Goal: Task Accomplishment & Management: Use online tool/utility

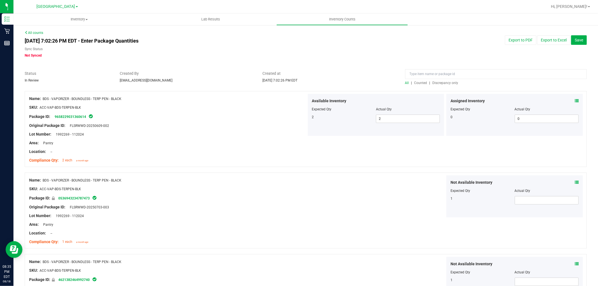
click at [446, 83] on span "Discrepancy only" at bounding box center [446, 83] width 26 height 4
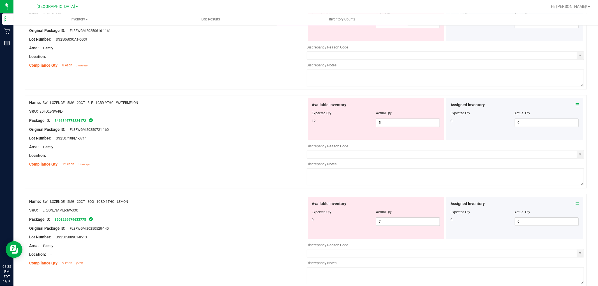
scroll to position [1313, 0]
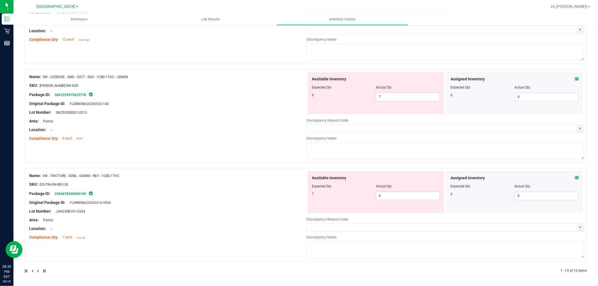
click at [575, 179] on icon at bounding box center [577, 178] width 4 height 4
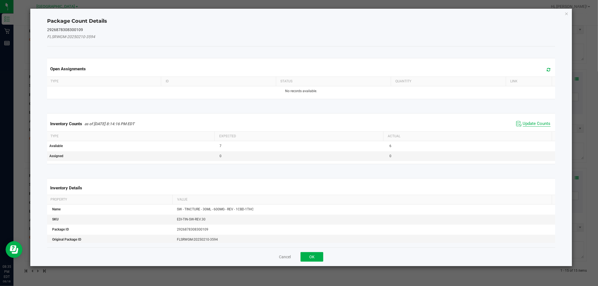
click at [530, 126] on span "Update Counts" at bounding box center [537, 124] width 28 height 6
click at [530, 132] on th "Actual" at bounding box center [467, 137] width 169 height 10
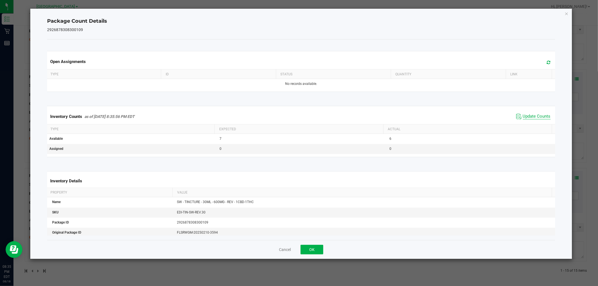
click at [527, 119] on span "Update Counts" at bounding box center [537, 117] width 28 height 6
click at [528, 119] on span "Update Counts" at bounding box center [537, 116] width 28 height 5
click at [530, 119] on span "Update Counts" at bounding box center [537, 117] width 28 height 6
click at [529, 119] on span "Update Counts" at bounding box center [537, 117] width 28 height 6
click at [531, 119] on span "Update Counts" at bounding box center [537, 116] width 28 height 5
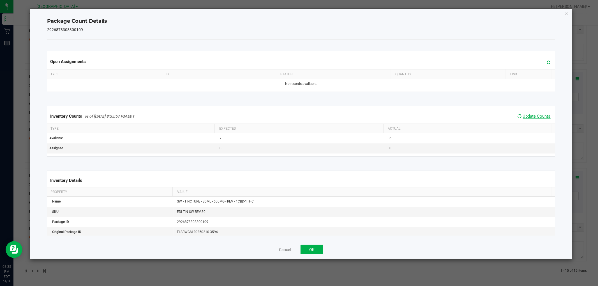
click at [530, 119] on span "Update Counts" at bounding box center [537, 116] width 28 height 5
click at [312, 249] on button "OK" at bounding box center [312, 250] width 23 height 10
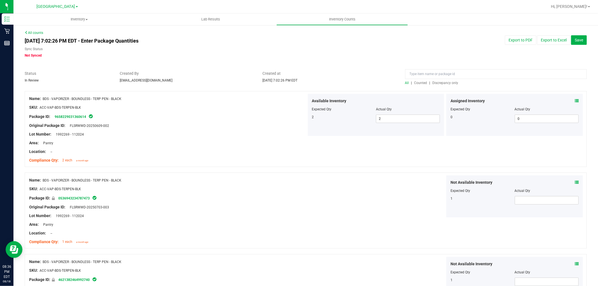
click at [435, 82] on span "Discrepancy only" at bounding box center [446, 83] width 26 height 4
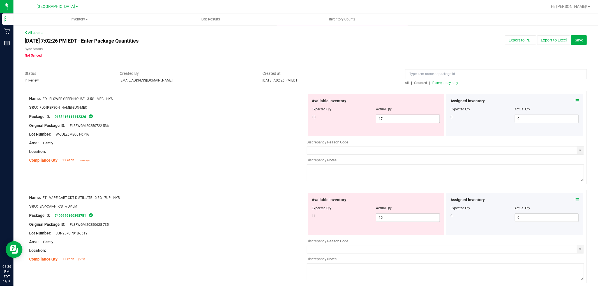
click at [418, 116] on span "17 17" at bounding box center [408, 119] width 64 height 8
click at [418, 116] on input "17" at bounding box center [407, 119] width 63 height 8
type input "13"
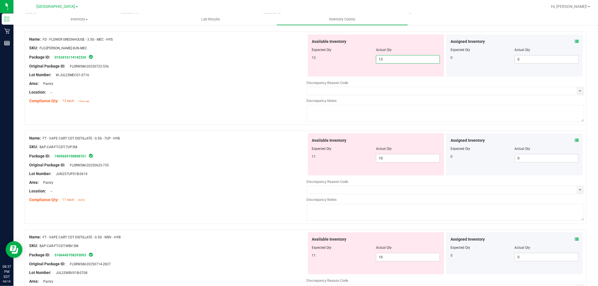
scroll to position [62, 0]
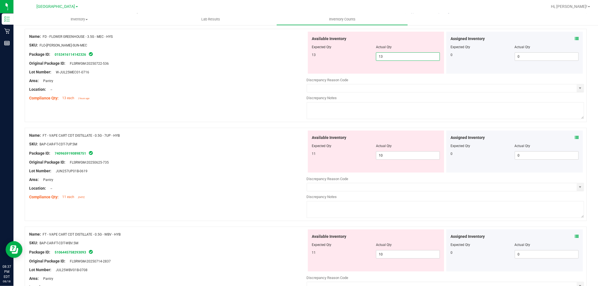
type input "13"
click at [475, 204] on div "Name: FT - VAPE CART CDT DISTILLATE - 0.5G - 7UP - HYB SKU: BAP-CAR-FT-CDT-7UP.…" at bounding box center [306, 174] width 562 height 93
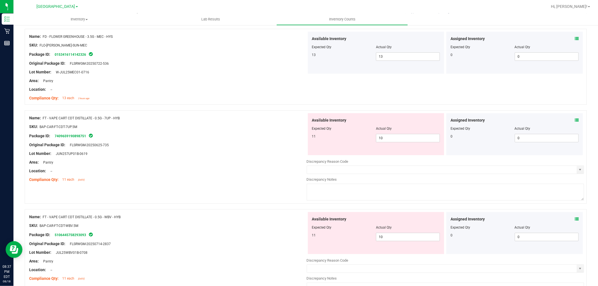
click at [419, 108] on div at bounding box center [306, 108] width 562 height 6
click at [387, 138] on span "10 10" at bounding box center [408, 138] width 64 height 8
click at [387, 138] on input "10" at bounding box center [407, 138] width 63 height 8
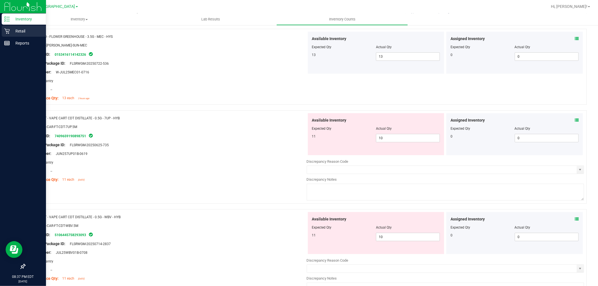
click at [19, 33] on p "Retail" at bounding box center [27, 31] width 34 height 7
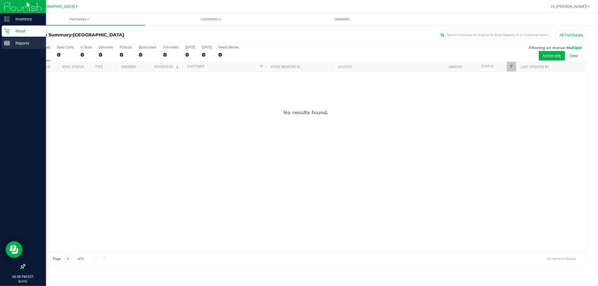
click at [21, 41] on p "Reports" at bounding box center [27, 43] width 34 height 7
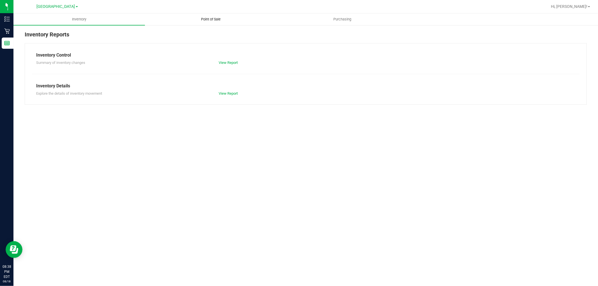
click at [209, 20] on span "Point of Sale" at bounding box center [210, 19] width 35 height 5
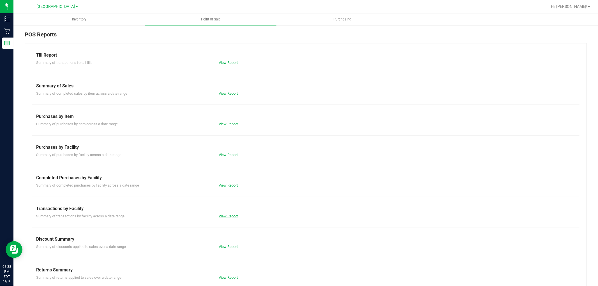
click at [228, 215] on link "View Report" at bounding box center [228, 216] width 19 height 4
